Goal: Transaction & Acquisition: Purchase product/service

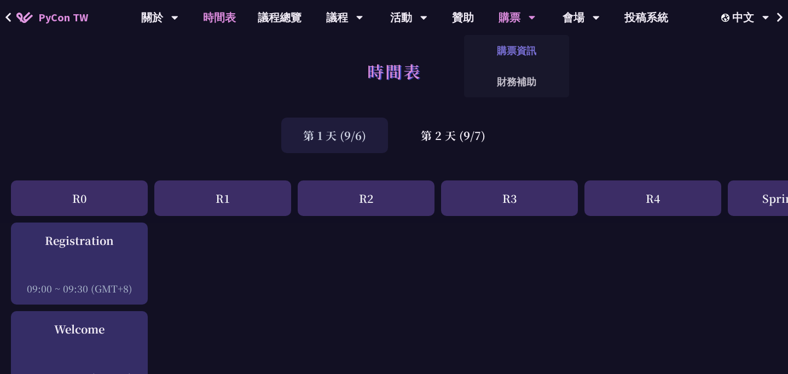
click at [512, 48] on link "購票資訊" at bounding box center [516, 51] width 105 height 26
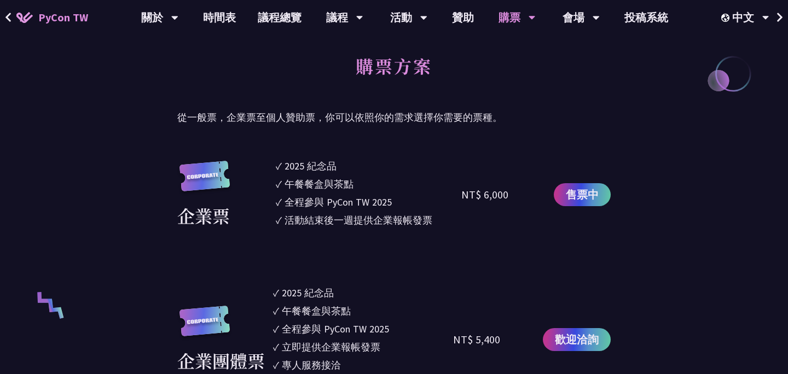
scroll to position [546, 0]
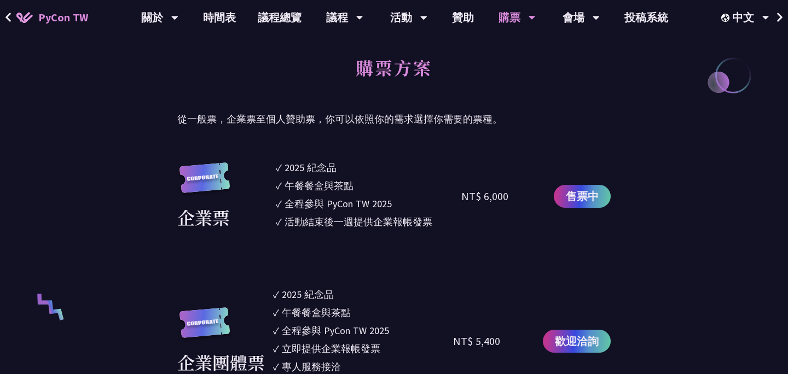
click at [484, 202] on div "NT$ 6,000" at bounding box center [484, 196] width 47 height 16
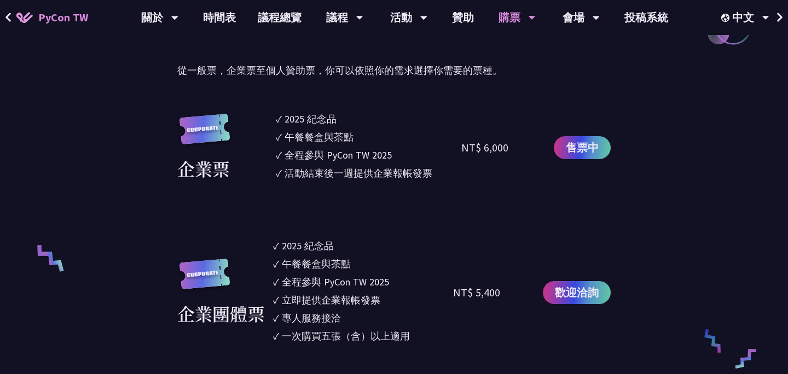
scroll to position [600, 0]
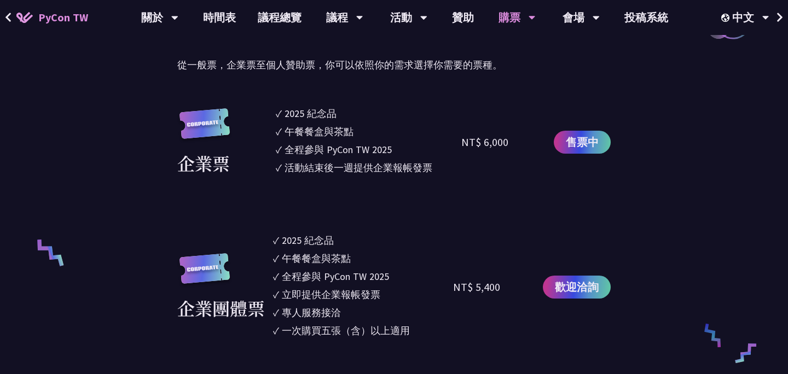
click at [483, 294] on div "NT$ 5,400" at bounding box center [476, 287] width 47 height 16
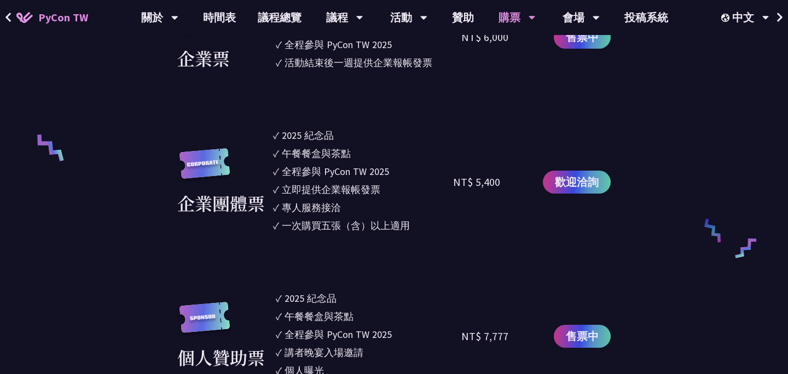
scroll to position [744, 0]
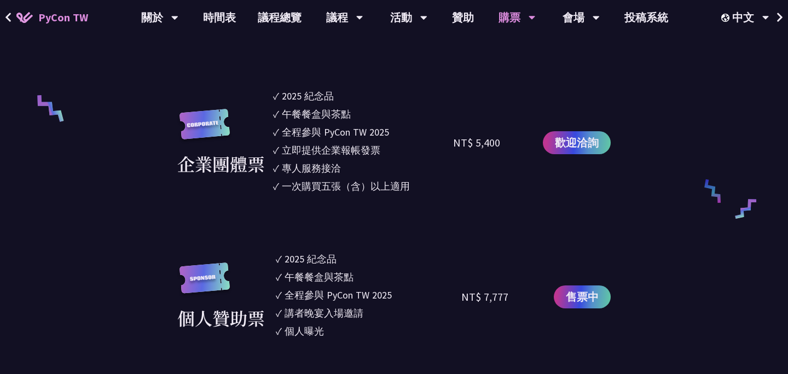
click at [488, 303] on div "NT$ 7,777" at bounding box center [484, 297] width 47 height 16
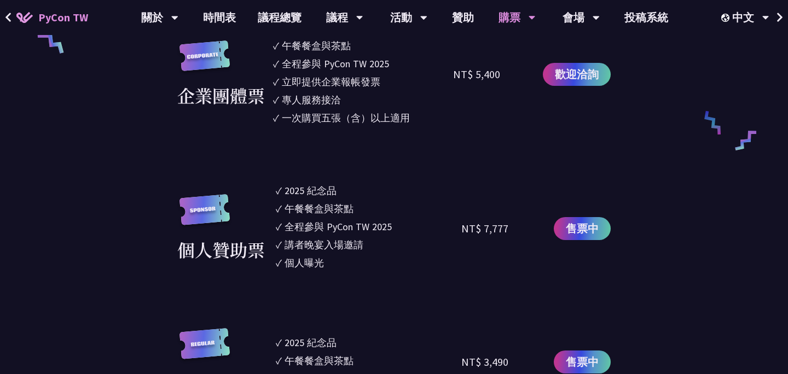
scroll to position [847, 0]
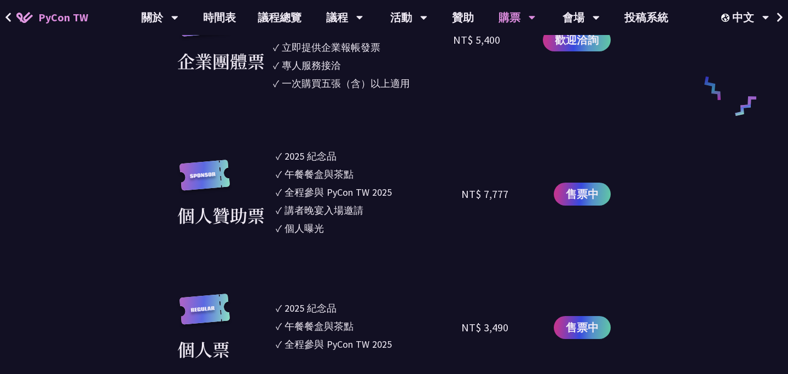
click at [488, 325] on div "NT$ 3,490" at bounding box center [484, 328] width 47 height 16
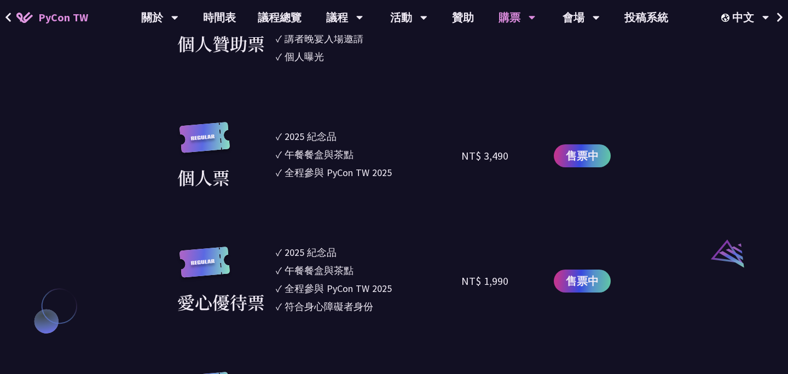
scroll to position [1029, 0]
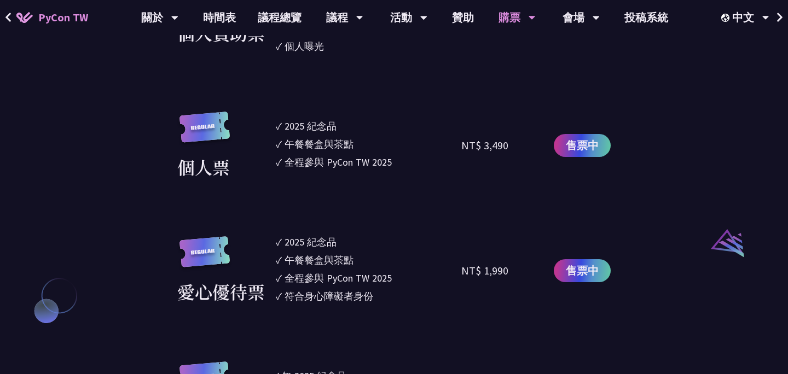
click at [487, 272] on div "NT$ 1,990" at bounding box center [484, 271] width 47 height 16
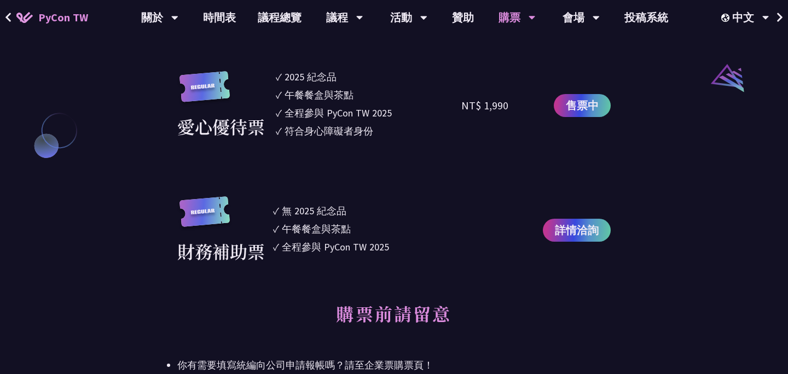
scroll to position [1200, 0]
